Goal: Task Accomplishment & Management: Manage account settings

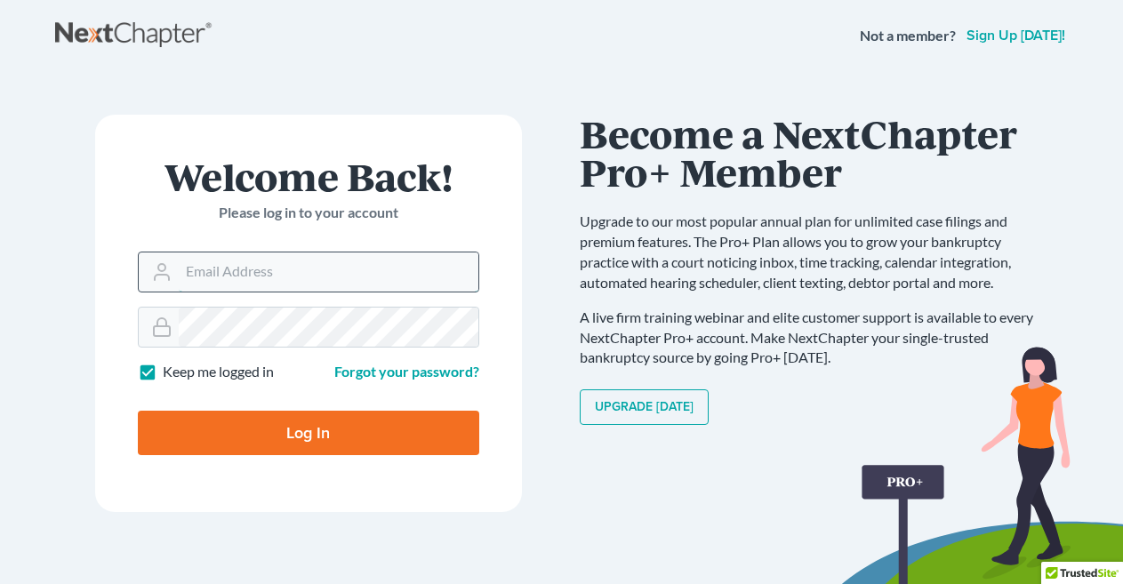
click at [259, 275] on input "Email Address" at bounding box center [329, 272] width 300 height 39
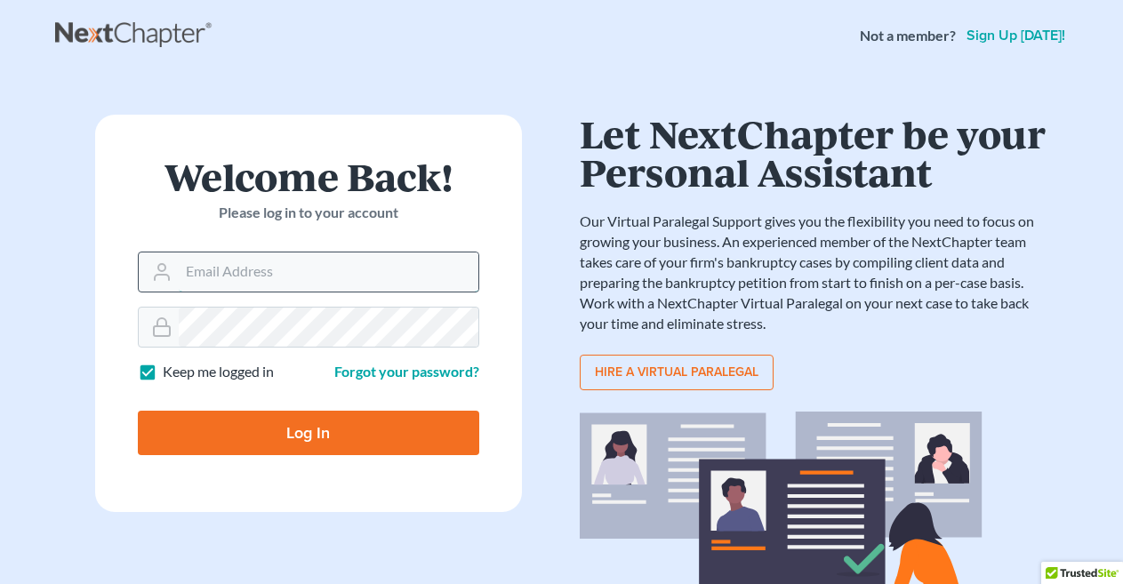
type input "desmondsides@suddenlinkmail.com"
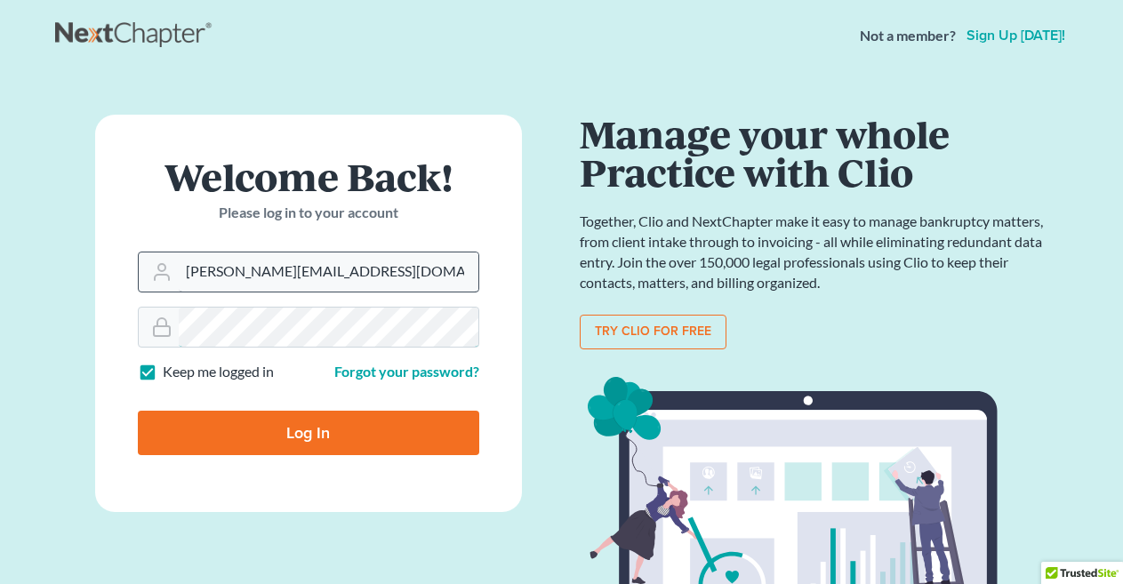
click at [138, 411] on input "Log In" at bounding box center [309, 433] width 342 height 44
type input "Thinking..."
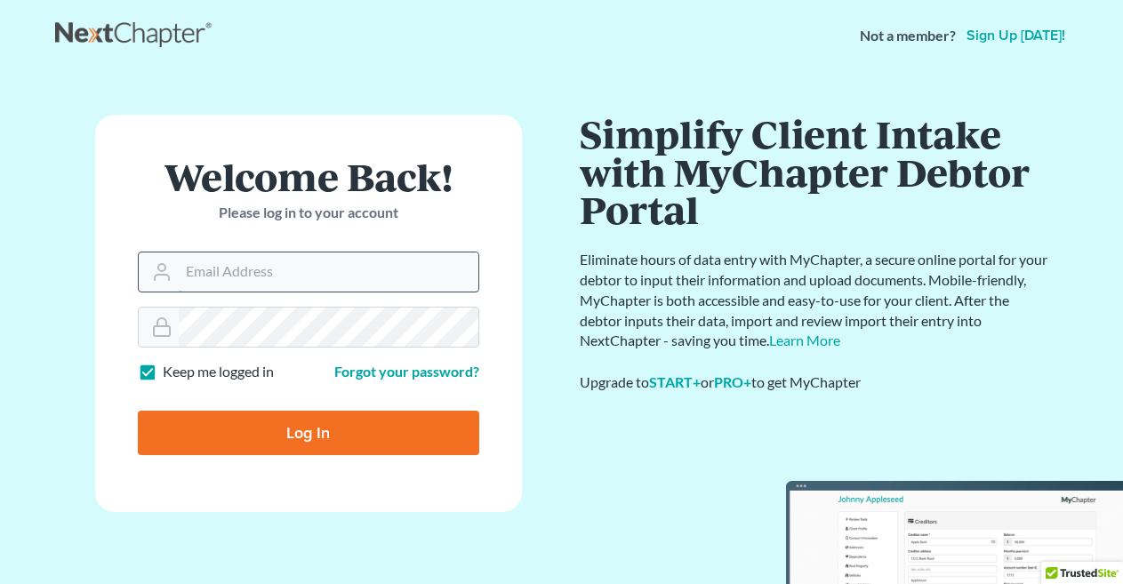
click at [272, 273] on input "Email Address" at bounding box center [329, 272] width 300 height 39
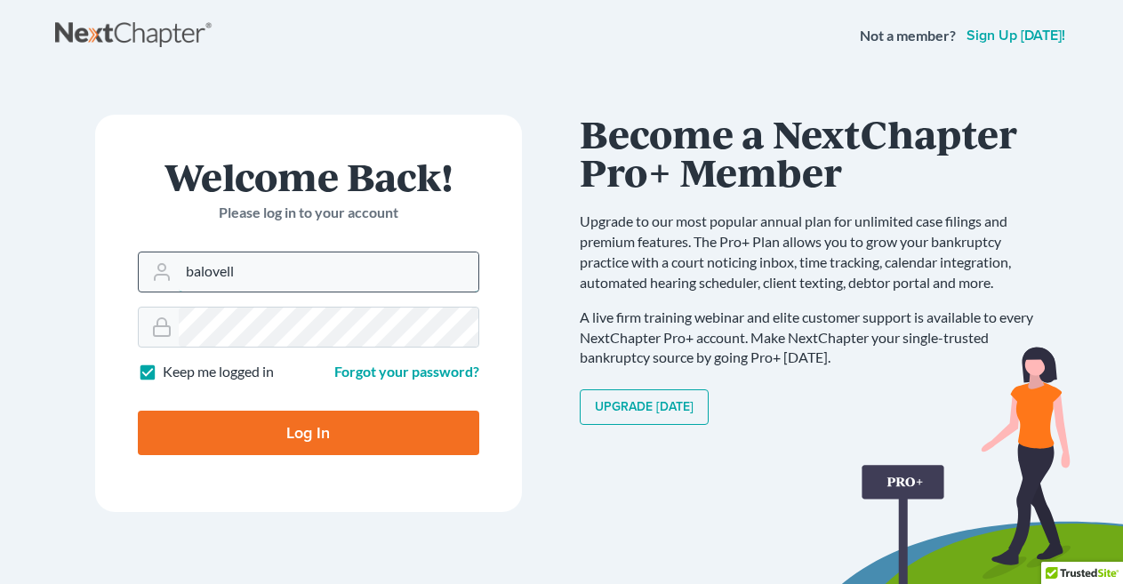
click at [291, 270] on input "balovell" at bounding box center [329, 272] width 300 height 39
type input "b"
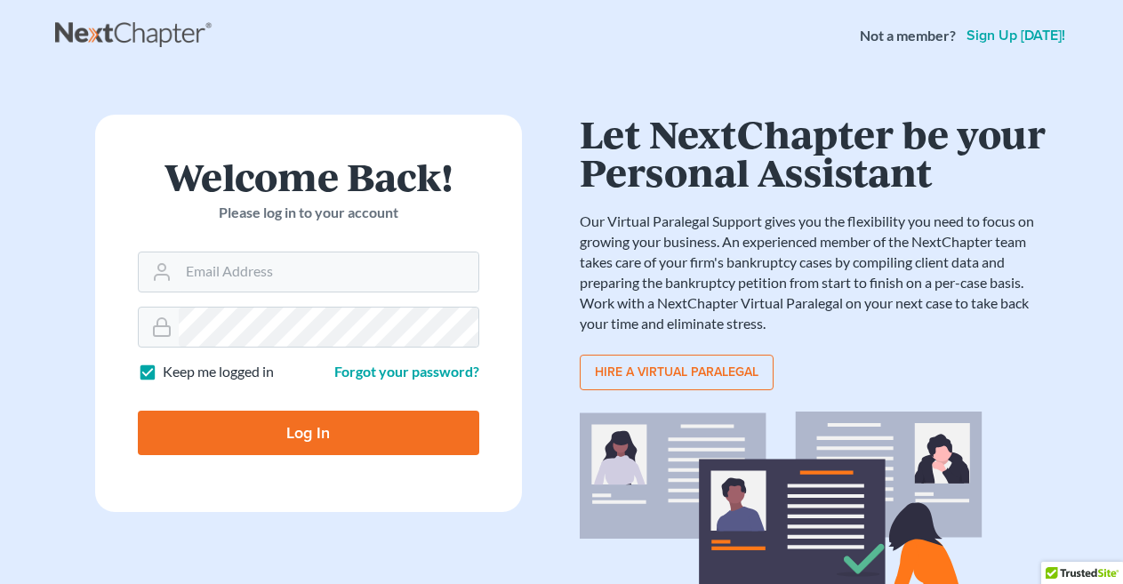
click at [307, 237] on div "Welcome Back! Please log in to your account" at bounding box center [309, 204] width 342 height 94
click at [294, 257] on input "Email Address" at bounding box center [329, 272] width 300 height 39
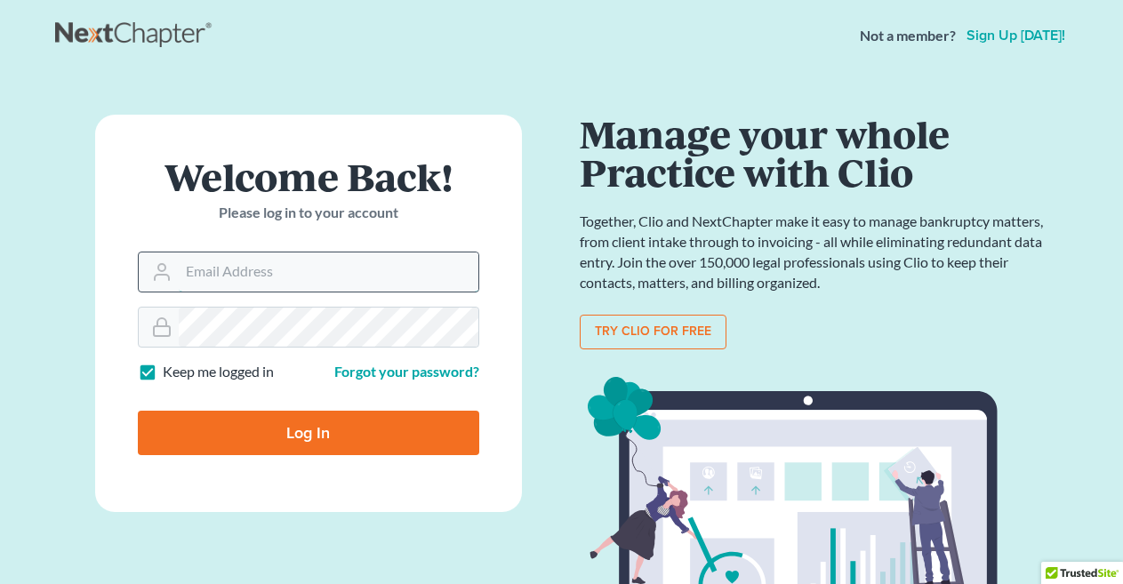
type input "jonifitzgerald554@yahoo.com"
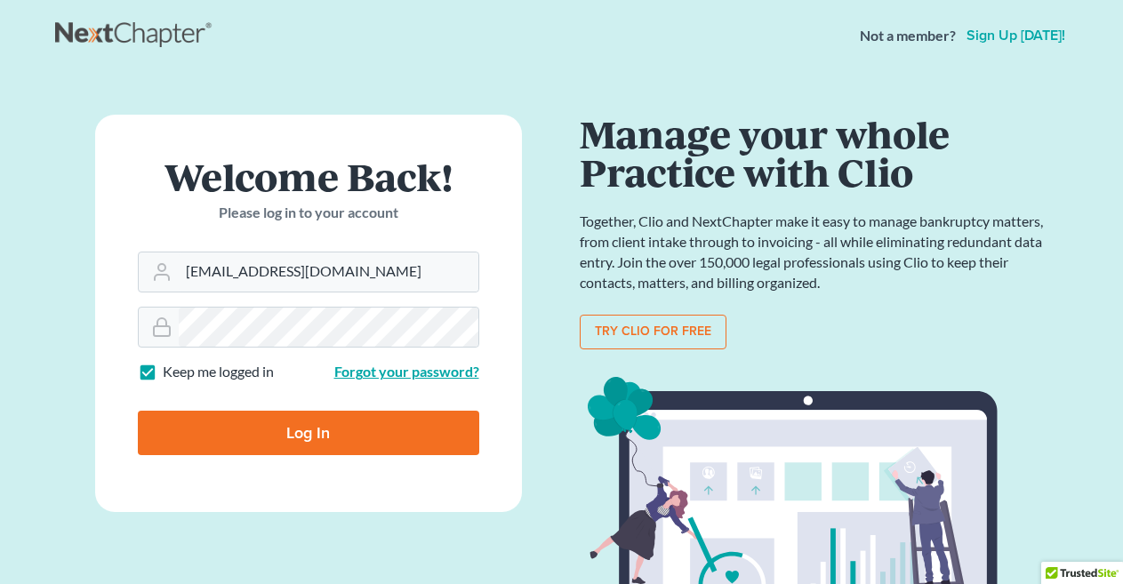
click at [414, 375] on link "Forgot your password?" at bounding box center [406, 371] width 145 height 17
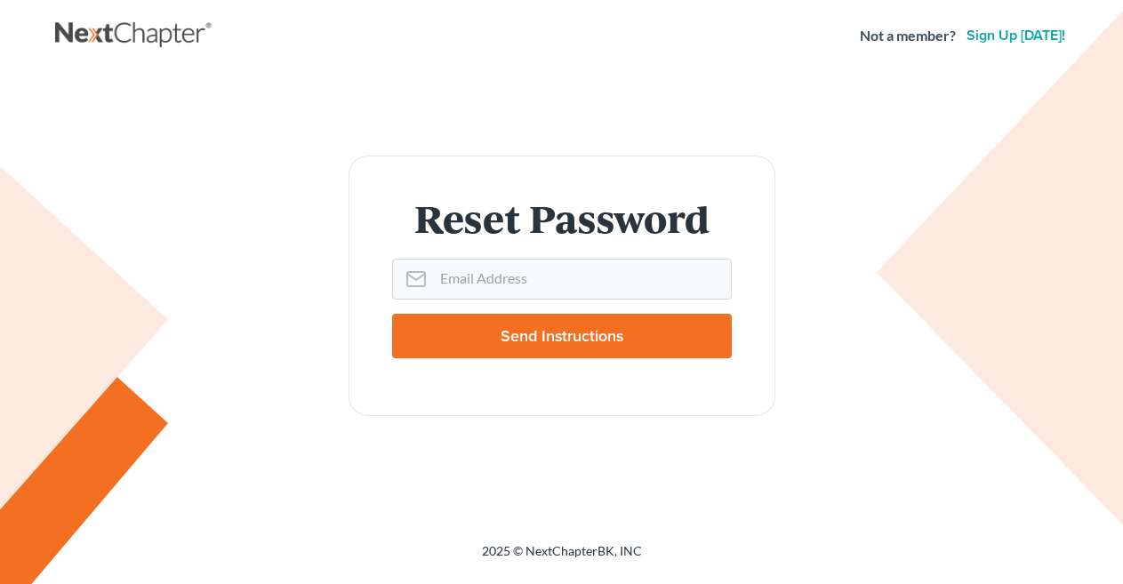
scroll to position [44, 0]
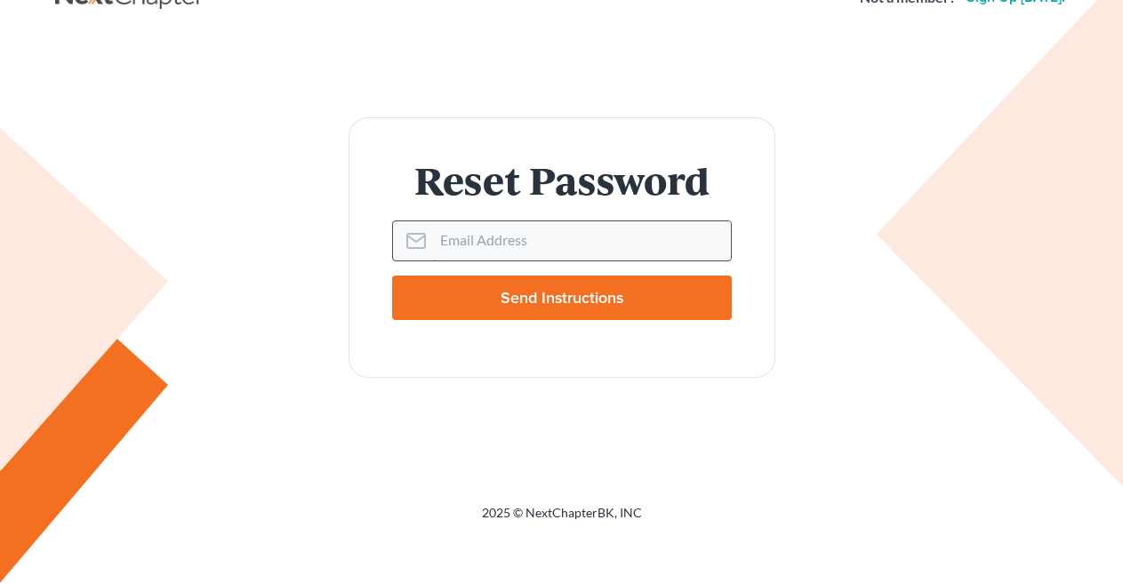
click at [508, 241] on input "Email Address" at bounding box center [582, 240] width 298 height 39
type input "jonifitzgerald14@gmail.com"
click at [581, 291] on input "Send Instructions" at bounding box center [562, 298] width 340 height 44
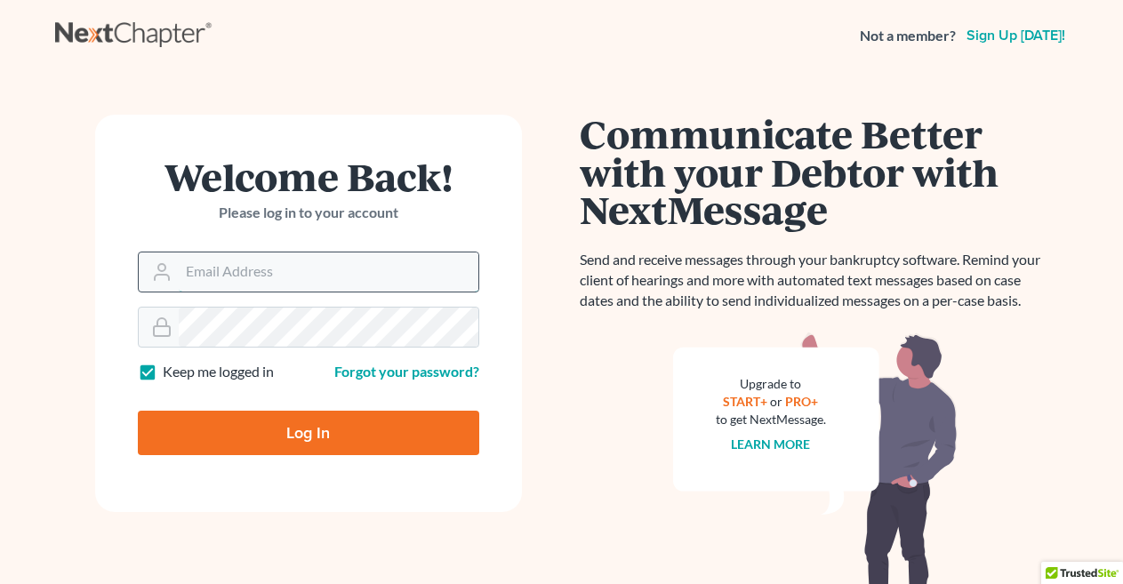
click at [274, 280] on input "Email Address" at bounding box center [329, 272] width 300 height 39
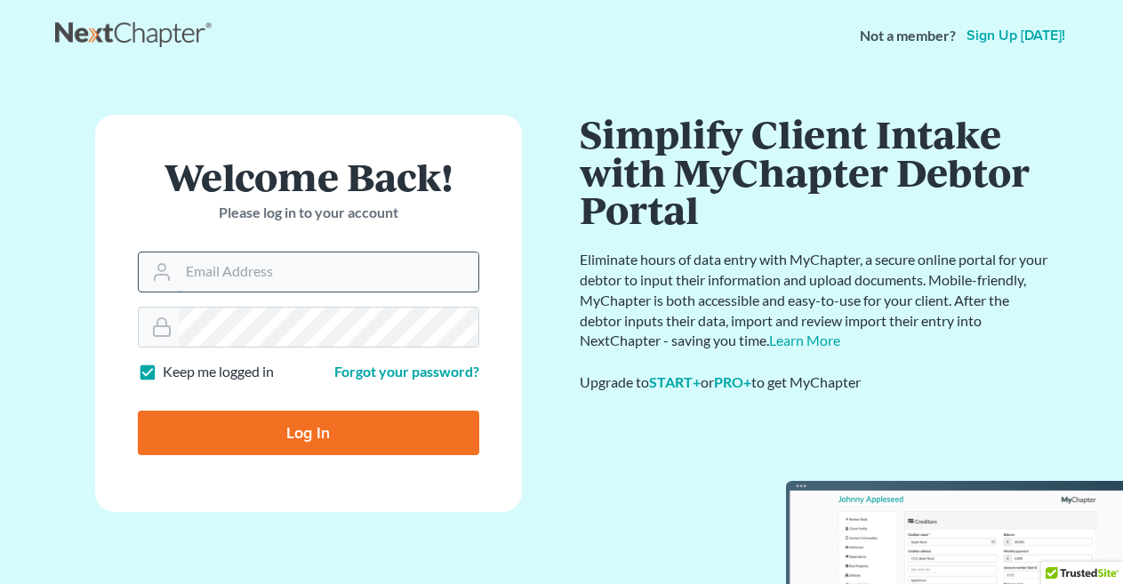
type input "jonifitzgerald14@gmail.com"
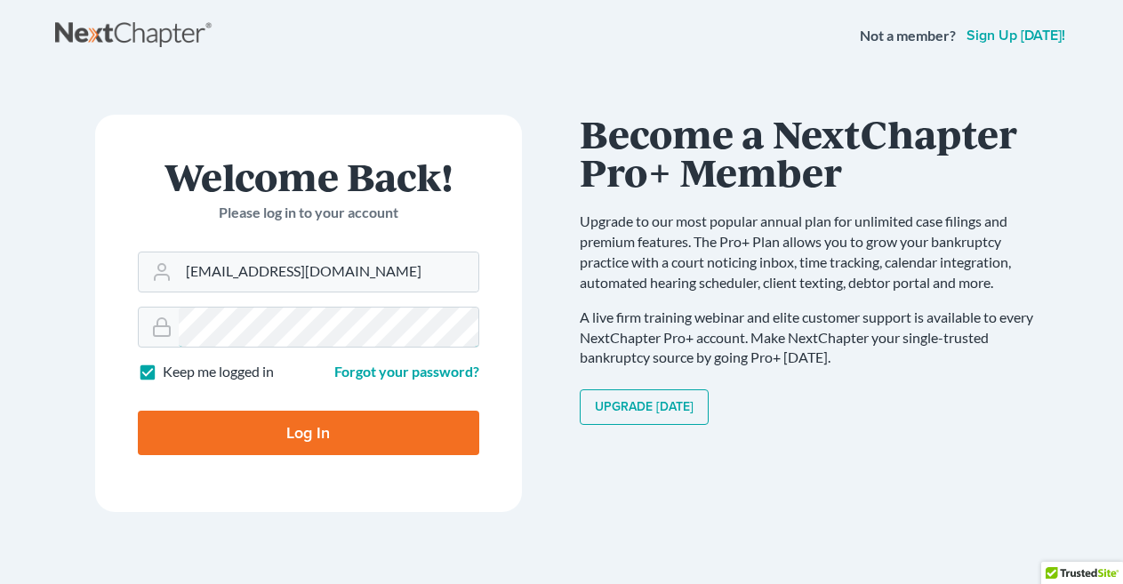
click at [138, 411] on input "Log In" at bounding box center [309, 433] width 342 height 44
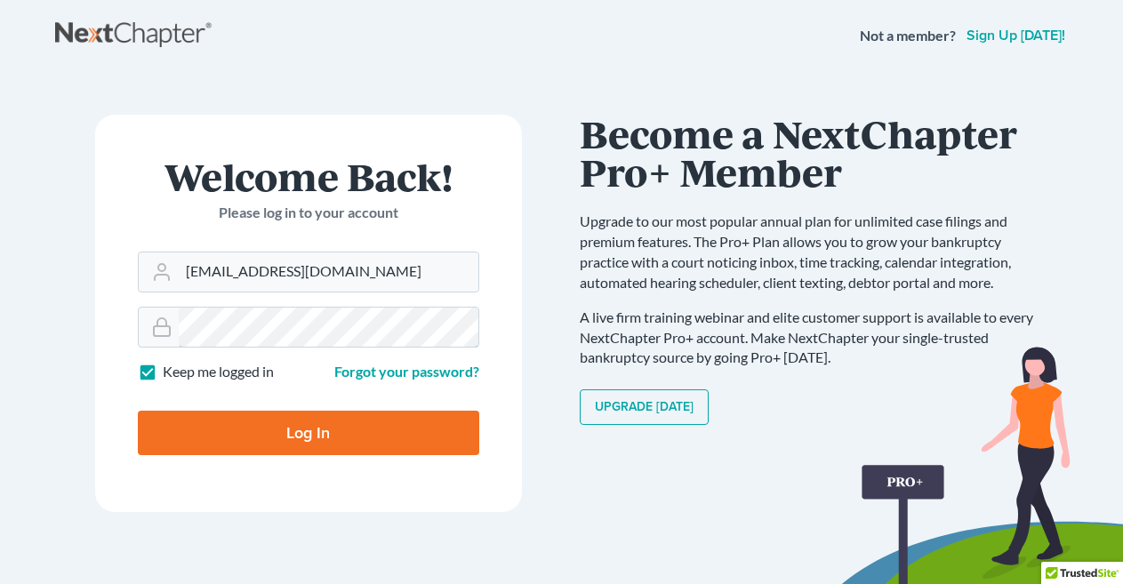
type input "Thinking..."
